Goal: Task Accomplishment & Management: Manage account settings

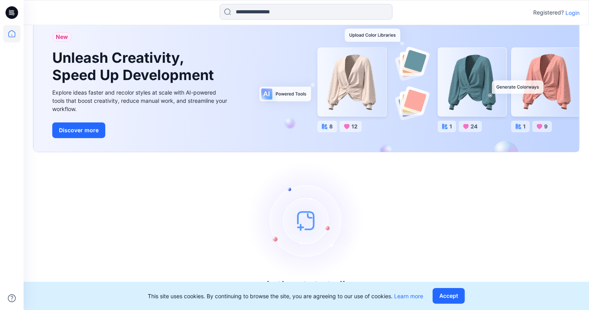
scroll to position [25, 0]
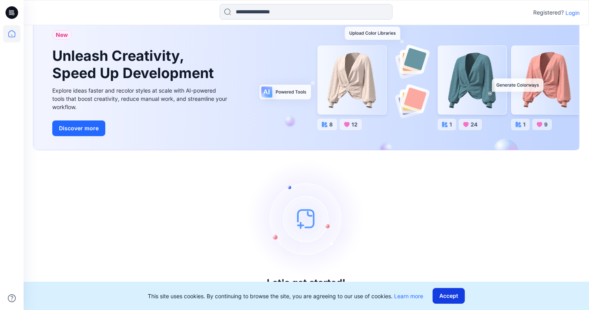
click at [447, 297] on button "Accept" at bounding box center [449, 296] width 32 height 16
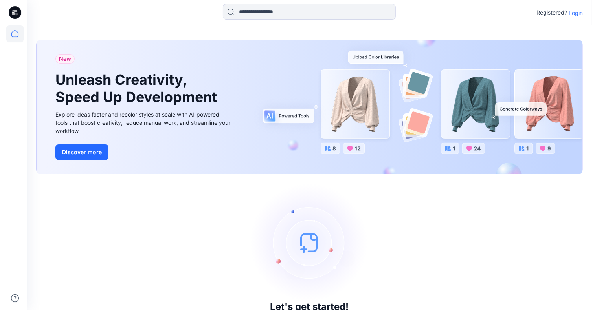
scroll to position [0, 0]
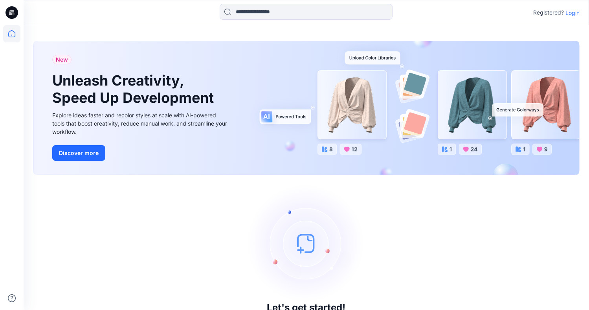
click at [567, 11] on p "Login" at bounding box center [573, 13] width 14 height 8
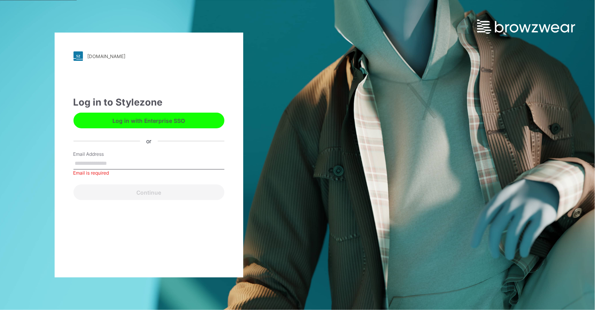
click at [124, 123] on button "Log in with Enterprise SSO" at bounding box center [148, 121] width 151 height 16
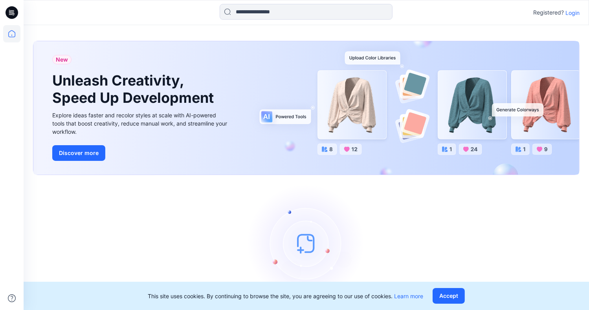
click at [574, 11] on p "Login" at bounding box center [573, 13] width 14 height 8
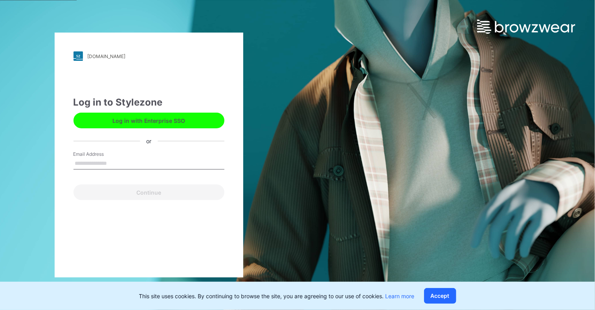
click at [88, 158] on input "Email Address" at bounding box center [148, 164] width 151 height 12
click at [130, 118] on button "Log in with Enterprise SSO" at bounding box center [148, 121] width 151 height 16
click at [118, 166] on input "Email Address" at bounding box center [148, 164] width 151 height 12
type input "**********"
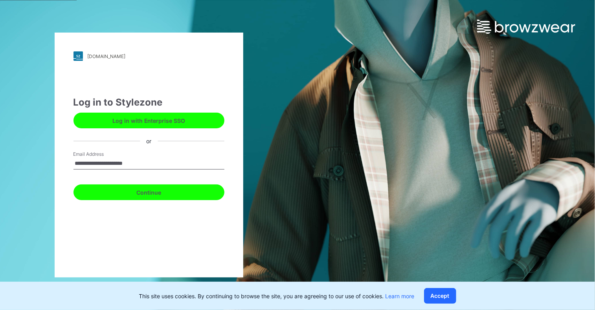
click at [130, 192] on button "Continue" at bounding box center [148, 193] width 151 height 16
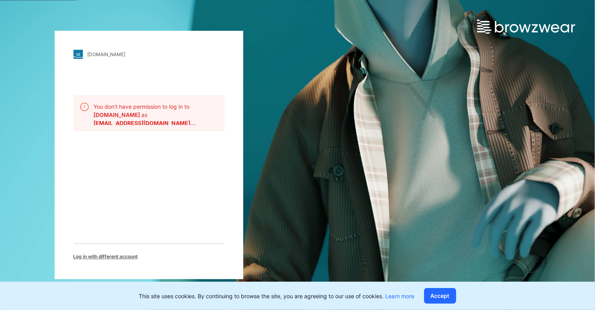
click at [84, 108] on img at bounding box center [84, 107] width 9 height 9
click at [82, 108] on img at bounding box center [84, 107] width 9 height 9
click at [106, 255] on span "Log in with different account" at bounding box center [105, 257] width 64 height 7
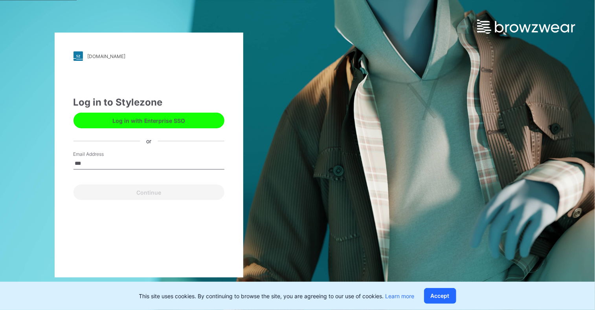
type input "**********"
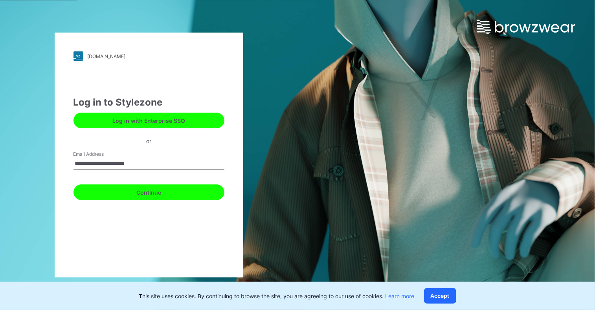
click at [137, 195] on button "Continue" at bounding box center [148, 193] width 151 height 16
